Goal: Information Seeking & Learning: Learn about a topic

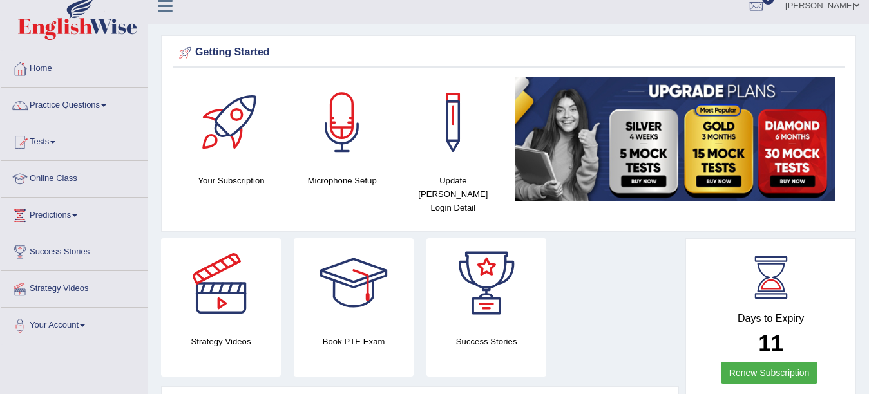
scroll to position [10, 0]
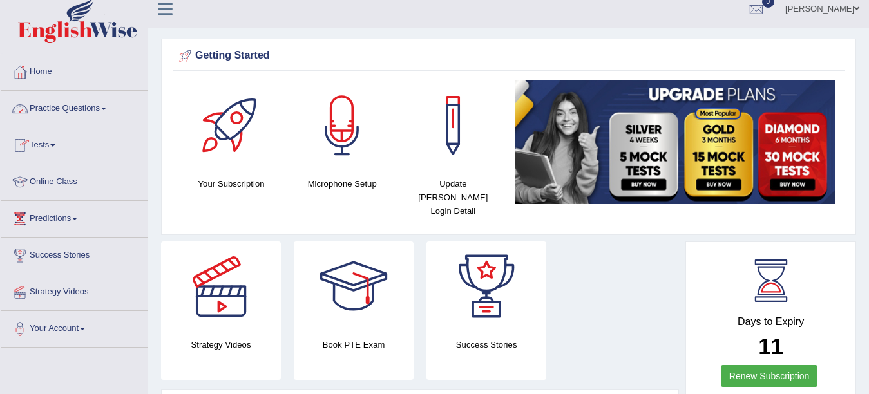
click at [109, 104] on link "Practice Questions" at bounding box center [74, 107] width 147 height 32
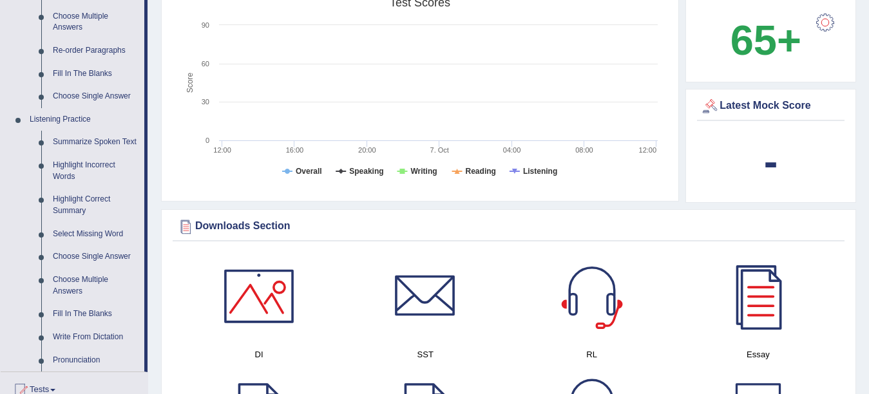
scroll to position [462, 0]
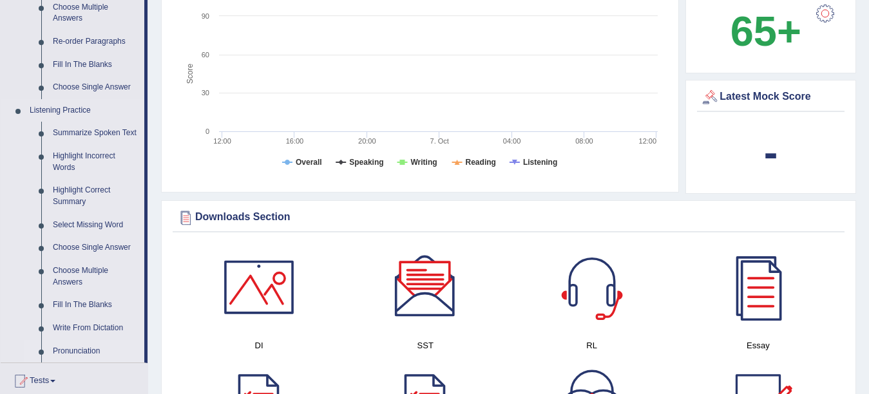
click at [97, 355] on link "Pronunciation" at bounding box center [95, 351] width 97 height 23
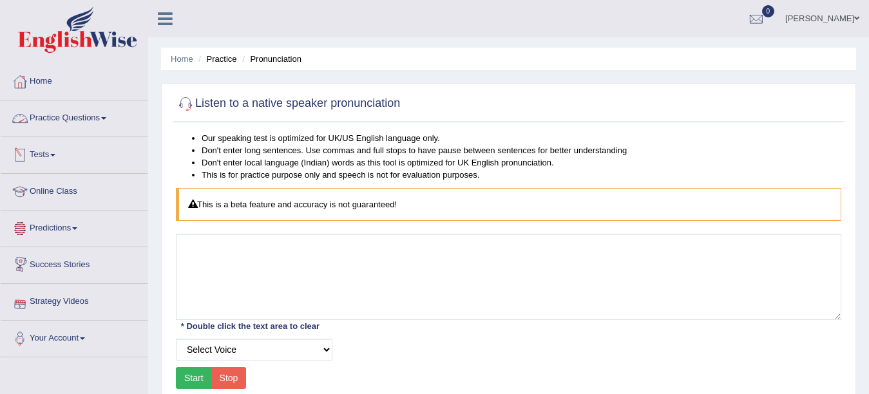
click at [106, 119] on span at bounding box center [103, 118] width 5 height 3
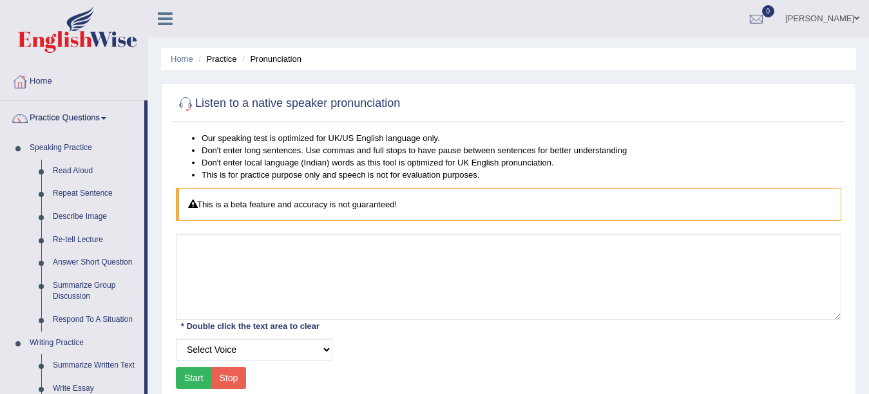
drag, startPoint x: 146, startPoint y: 133, endPoint x: 157, endPoint y: 208, distance: 75.5
click at [157, 208] on div "Toggle navigation Home Practice Questions Speaking Practice Read Aloud Repeat S…" at bounding box center [434, 335] width 869 height 670
click at [865, 160] on div "Home Practice Pronunciation Listen to a native speaker pronunciation Our speaki…" at bounding box center [508, 322] width 721 height 644
click at [162, 18] on icon at bounding box center [165, 18] width 15 height 17
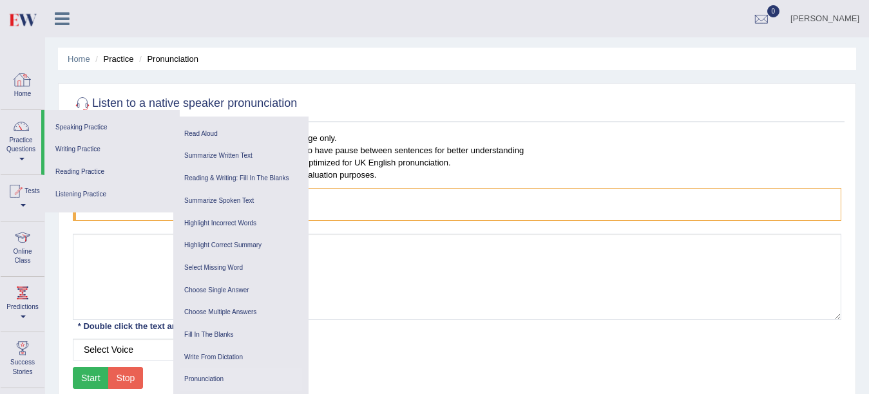
click at [17, 91] on link "Home" at bounding box center [23, 85] width 44 height 42
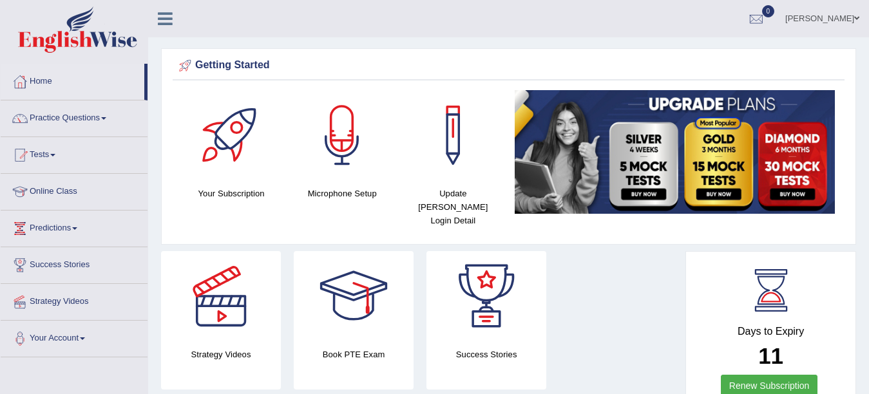
click at [79, 226] on link "Predictions" at bounding box center [74, 227] width 147 height 32
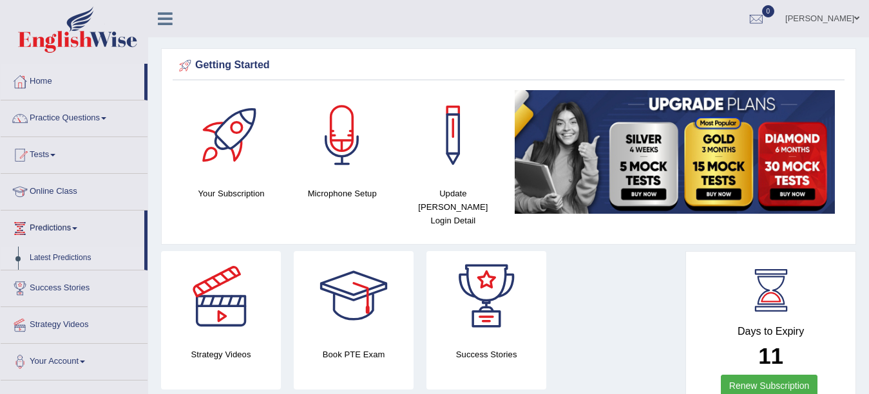
click at [69, 253] on link "Latest Predictions" at bounding box center [84, 258] width 121 height 23
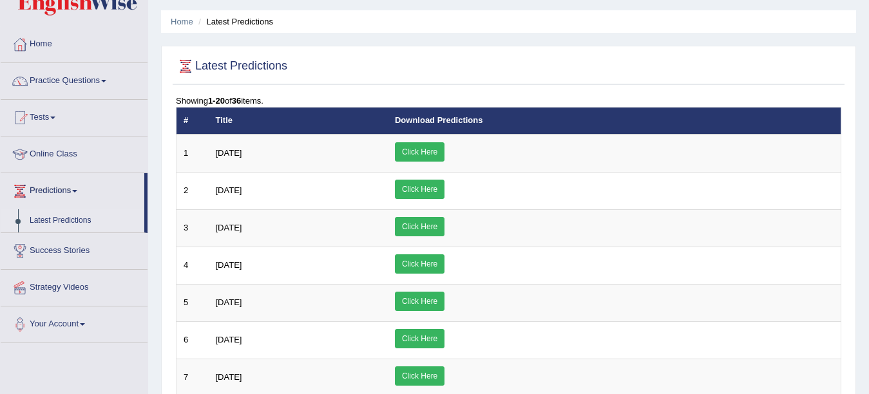
scroll to position [29, 0]
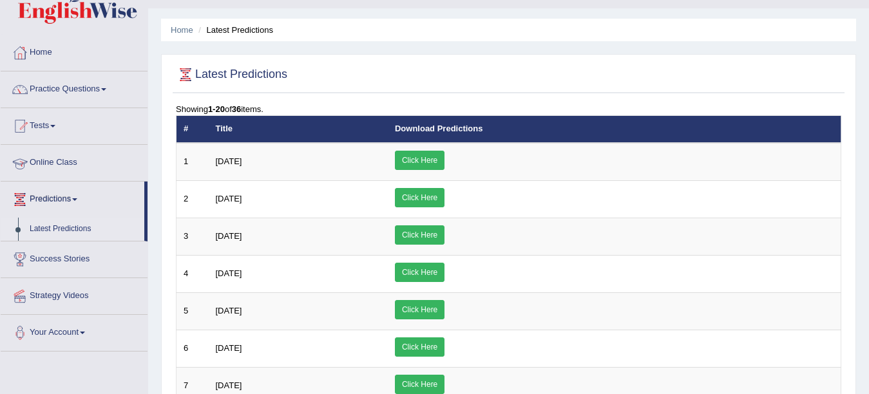
drag, startPoint x: 146, startPoint y: 205, endPoint x: 140, endPoint y: 147, distance: 58.2
click at [140, 147] on ul "Home Practice Questions Speaking Practice Read Aloud Repeat Sentence Describe I…" at bounding box center [74, 193] width 147 height 317
click at [82, 332] on link "Your Account" at bounding box center [74, 331] width 147 height 32
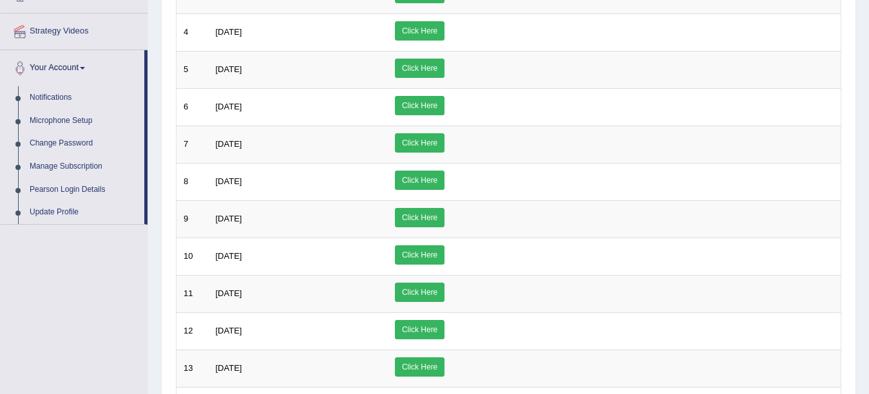
scroll to position [0, 0]
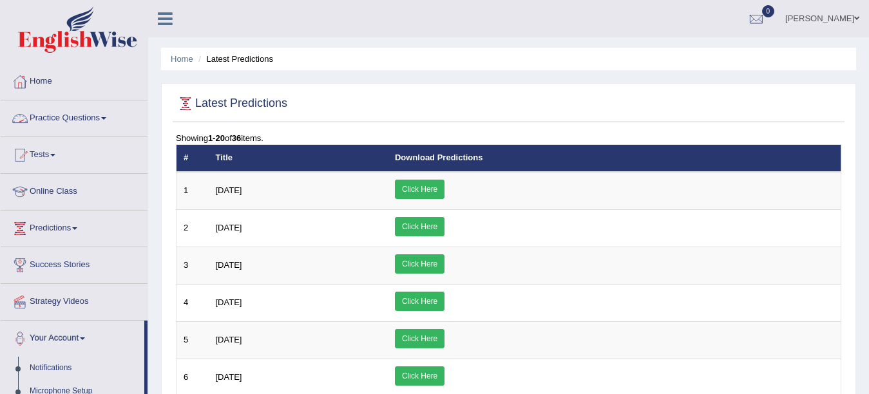
click at [115, 116] on link "Practice Questions" at bounding box center [74, 117] width 147 height 32
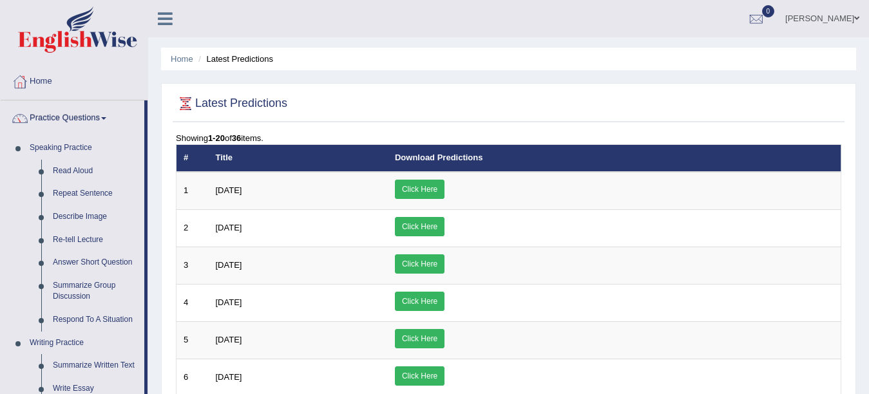
click at [115, 116] on link "Practice Questions" at bounding box center [73, 117] width 144 height 32
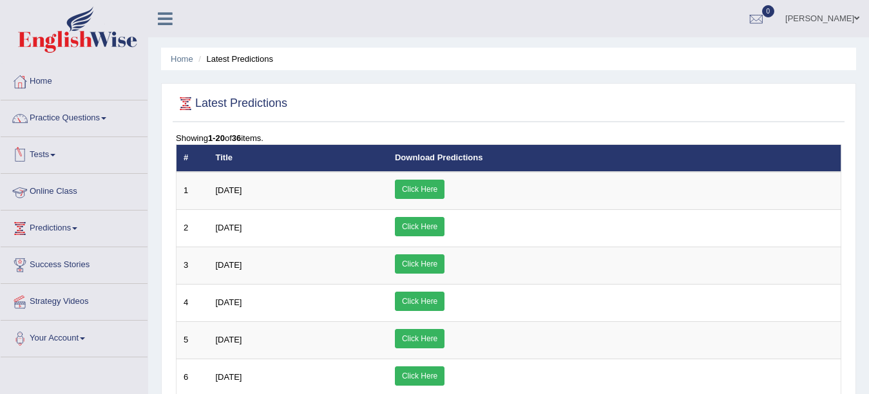
click at [46, 156] on link "Tests" at bounding box center [74, 153] width 147 height 32
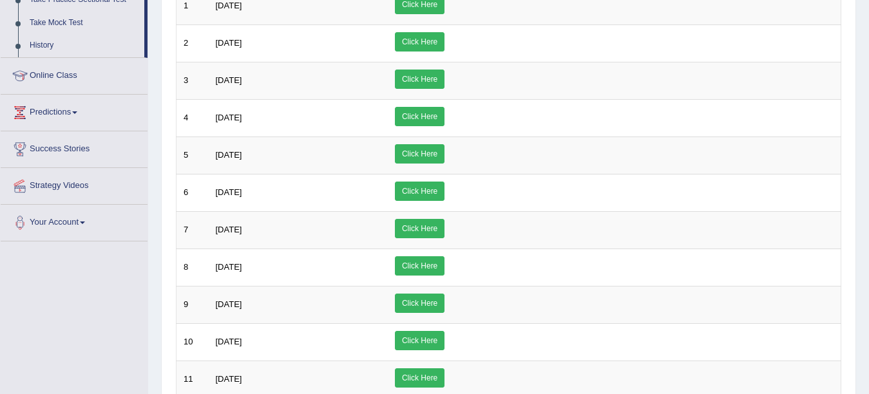
scroll to position [190, 0]
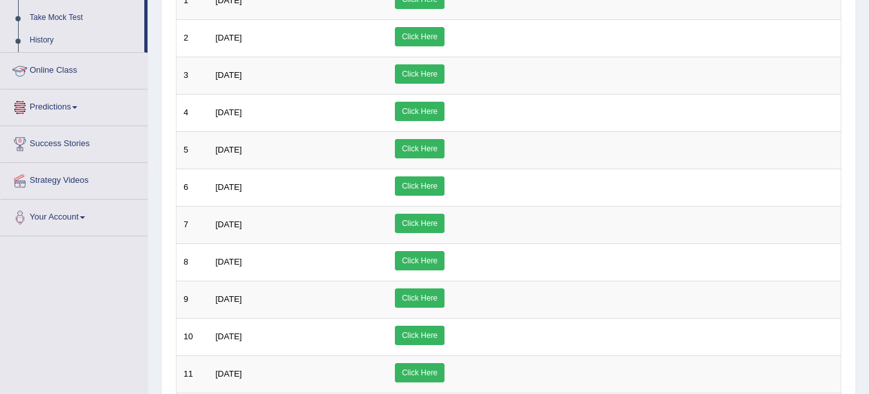
click at [93, 100] on link "Predictions" at bounding box center [74, 106] width 147 height 32
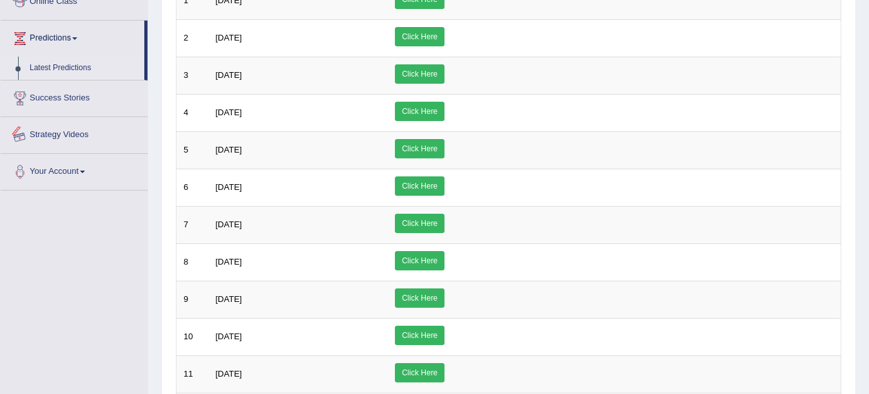
click at [71, 135] on link "Strategy Videos" at bounding box center [74, 133] width 147 height 32
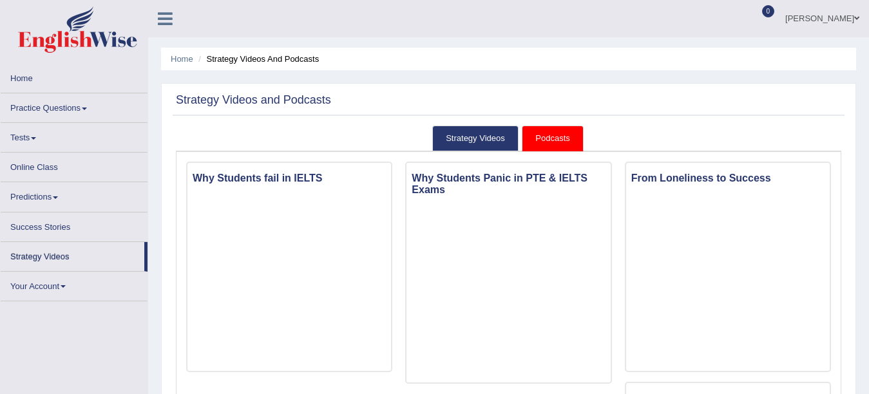
click at [161, 16] on icon at bounding box center [165, 18] width 15 height 17
click at [169, 17] on icon at bounding box center [165, 18] width 15 height 17
click at [17, 76] on link "Home" at bounding box center [74, 76] width 147 height 25
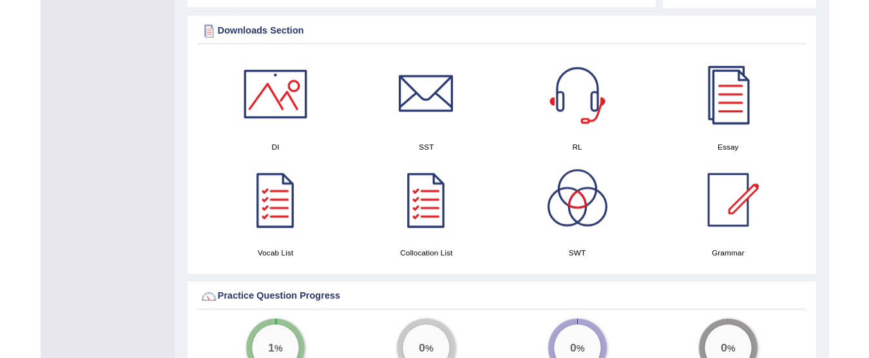
scroll to position [678, 0]
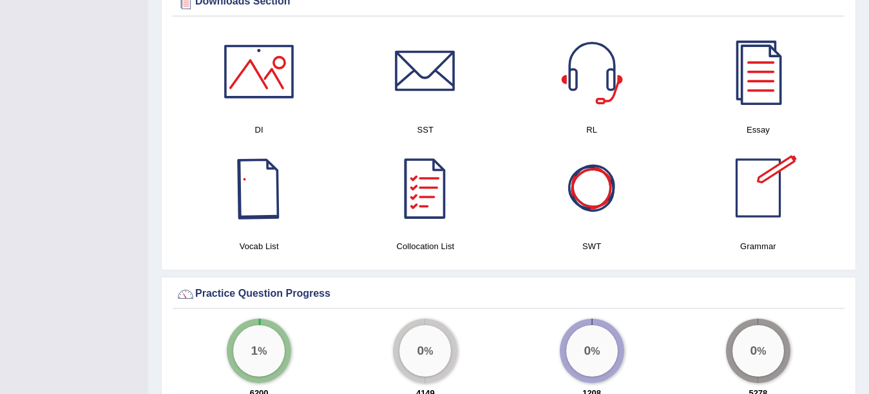
click at [244, 170] on div at bounding box center [259, 188] width 90 height 90
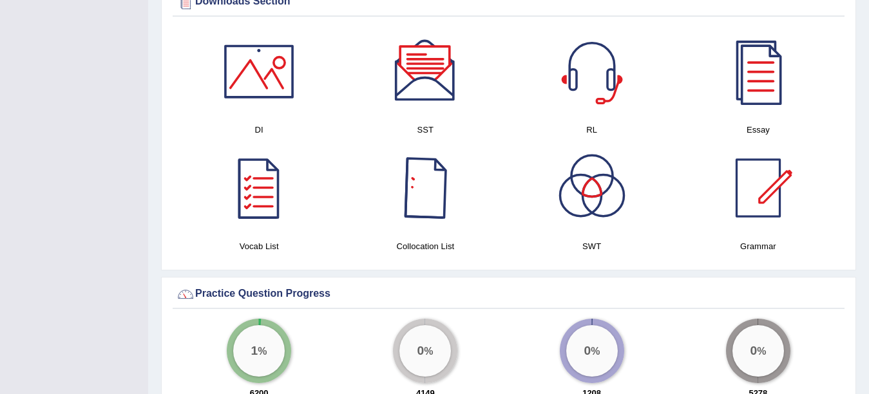
click at [436, 184] on div at bounding box center [425, 188] width 90 height 90
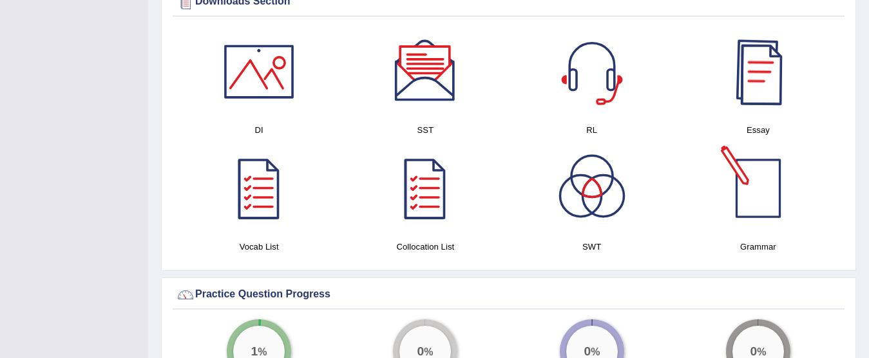
click at [759, 167] on div at bounding box center [758, 188] width 90 height 90
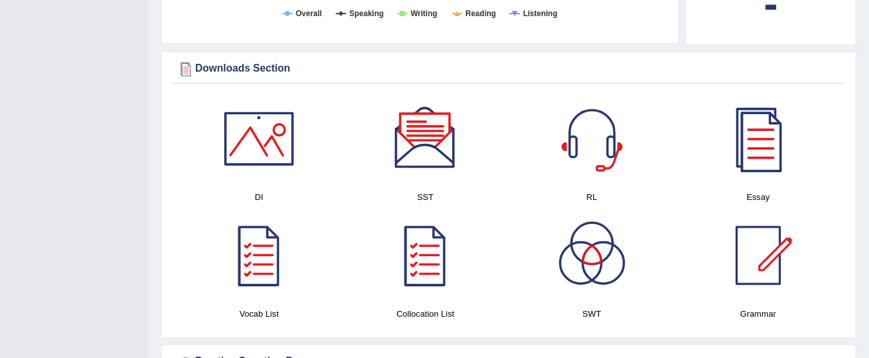
scroll to position [618, 0]
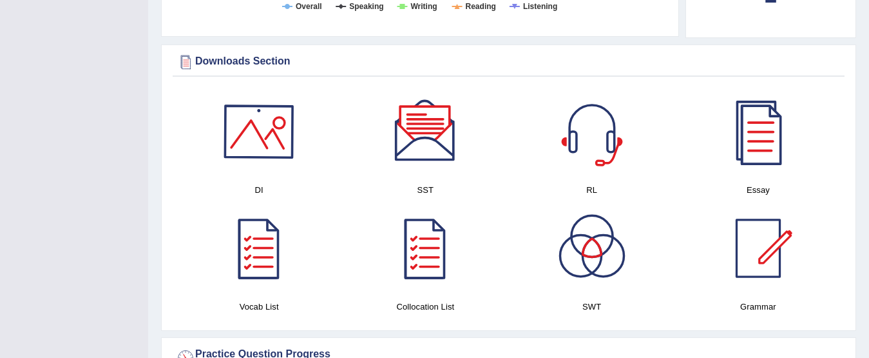
click at [270, 149] on div at bounding box center [259, 131] width 90 height 90
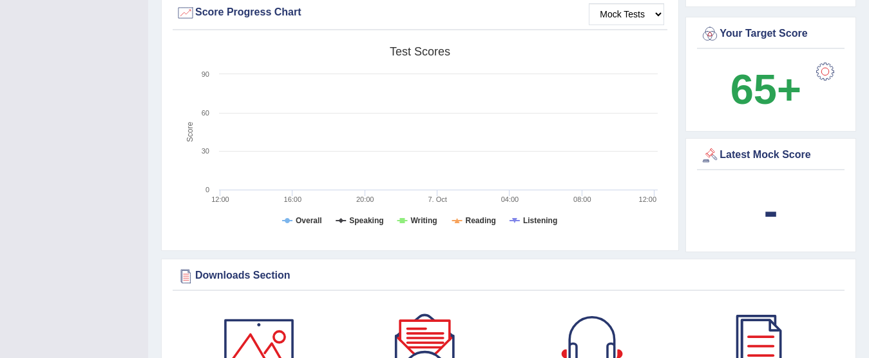
scroll to position [60, 0]
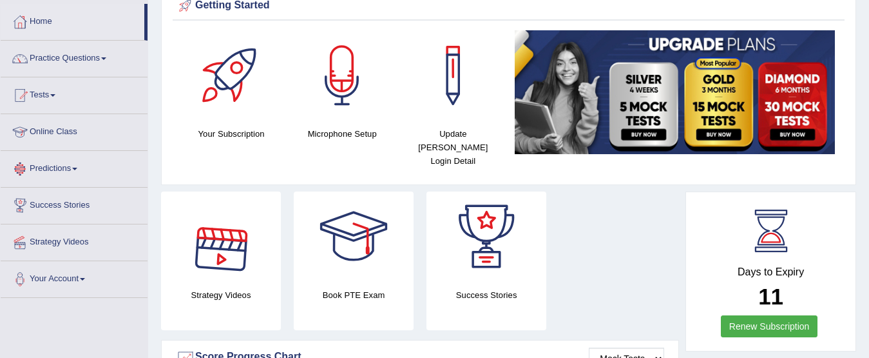
click at [66, 125] on link "Online Class" at bounding box center [74, 130] width 147 height 32
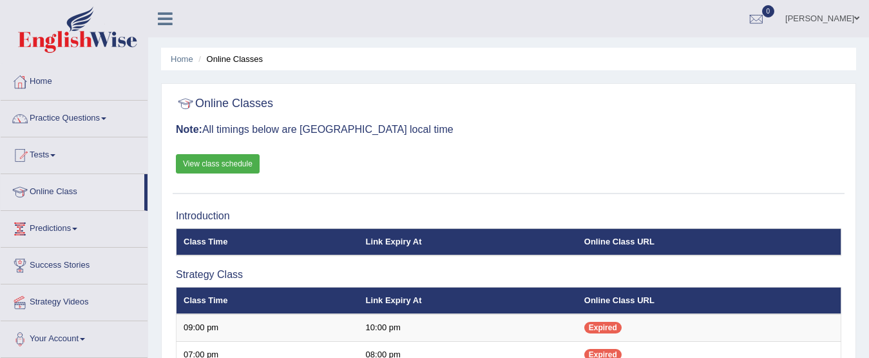
click at [241, 161] on link "View class schedule" at bounding box center [218, 163] width 84 height 19
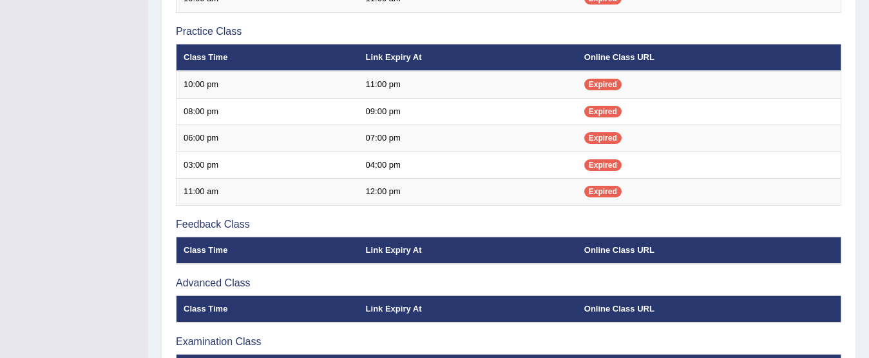
scroll to position [526, 0]
